Goal: Navigation & Orientation: Understand site structure

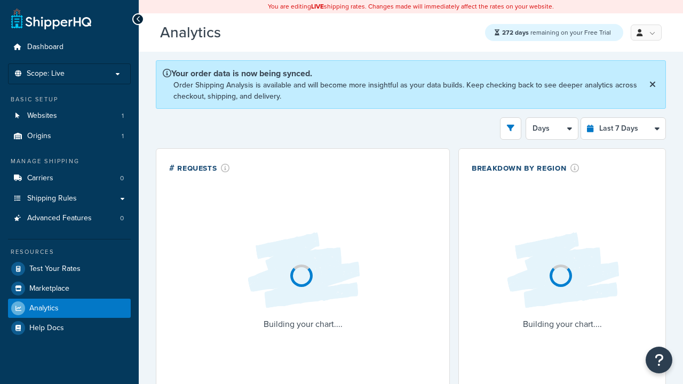
select select "last_7_days"
click at [138, 19] on icon at bounding box center [138, 18] width 5 height 7
